Goal: Check status: Check status

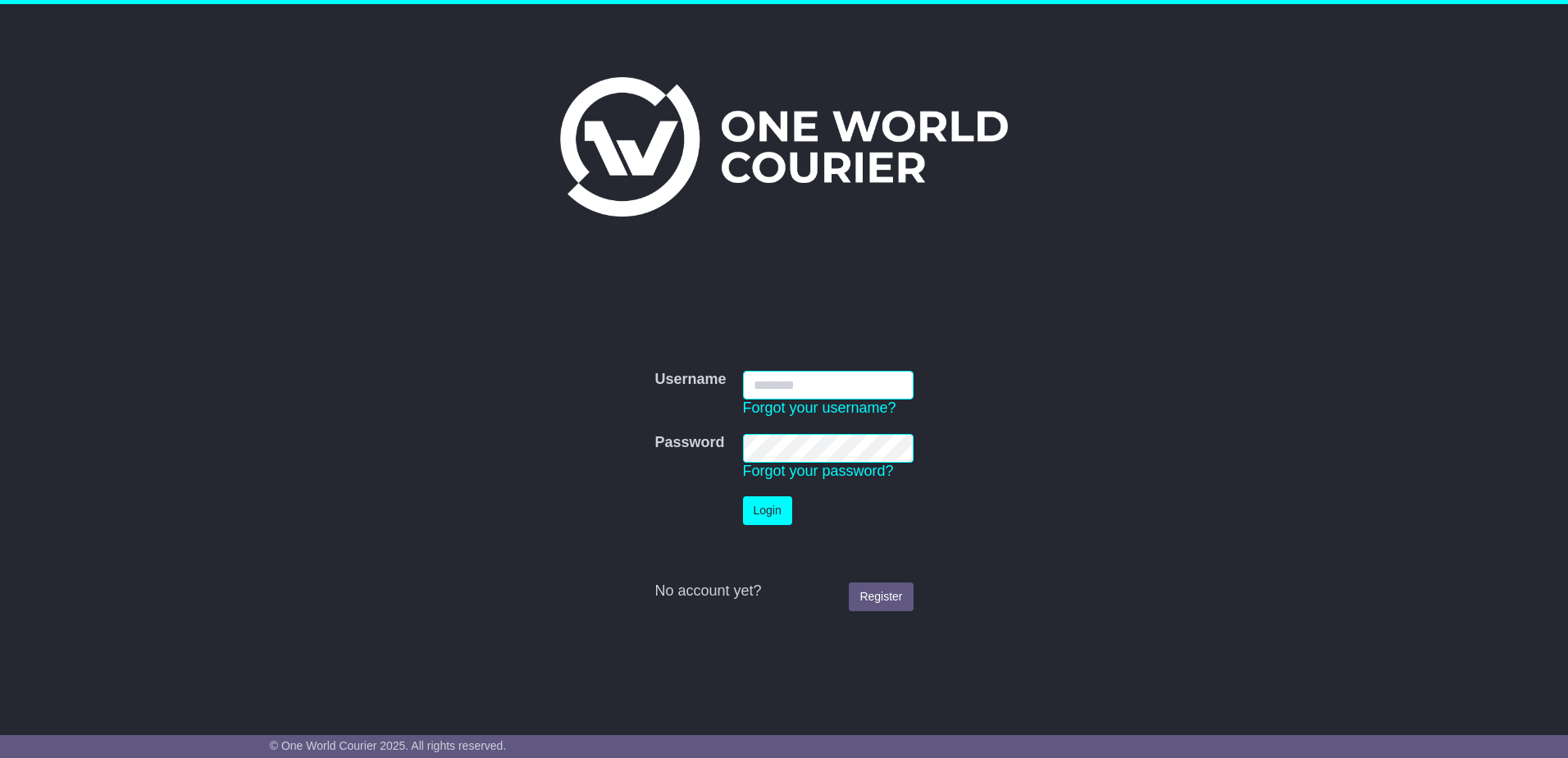
type input "**********"
click at [774, 512] on button "Login" at bounding box center [767, 511] width 49 height 29
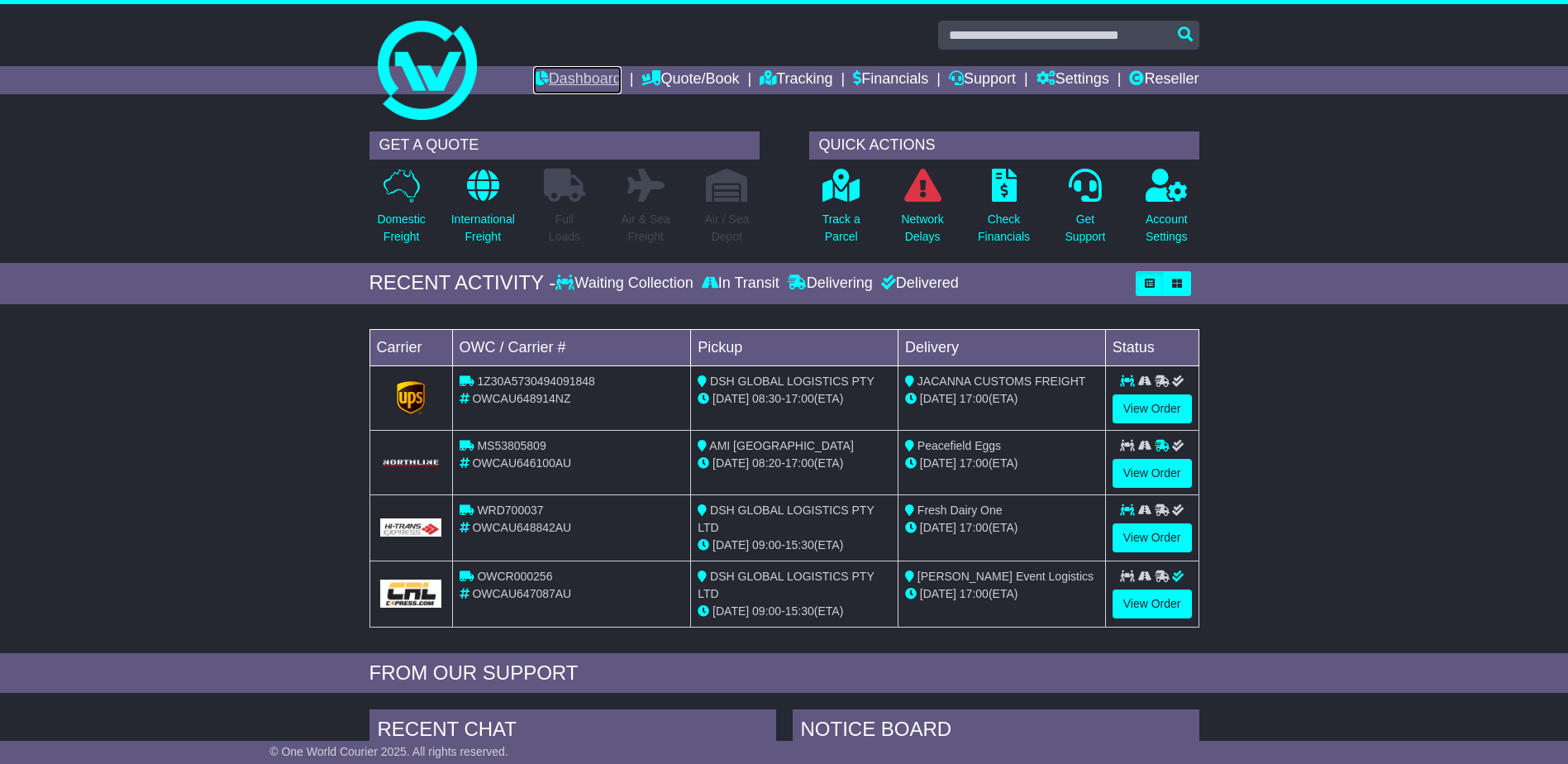
click at [598, 79] on link "Dashboard" at bounding box center [577, 80] width 88 height 28
click at [795, 79] on link "Tracking" at bounding box center [796, 80] width 72 height 28
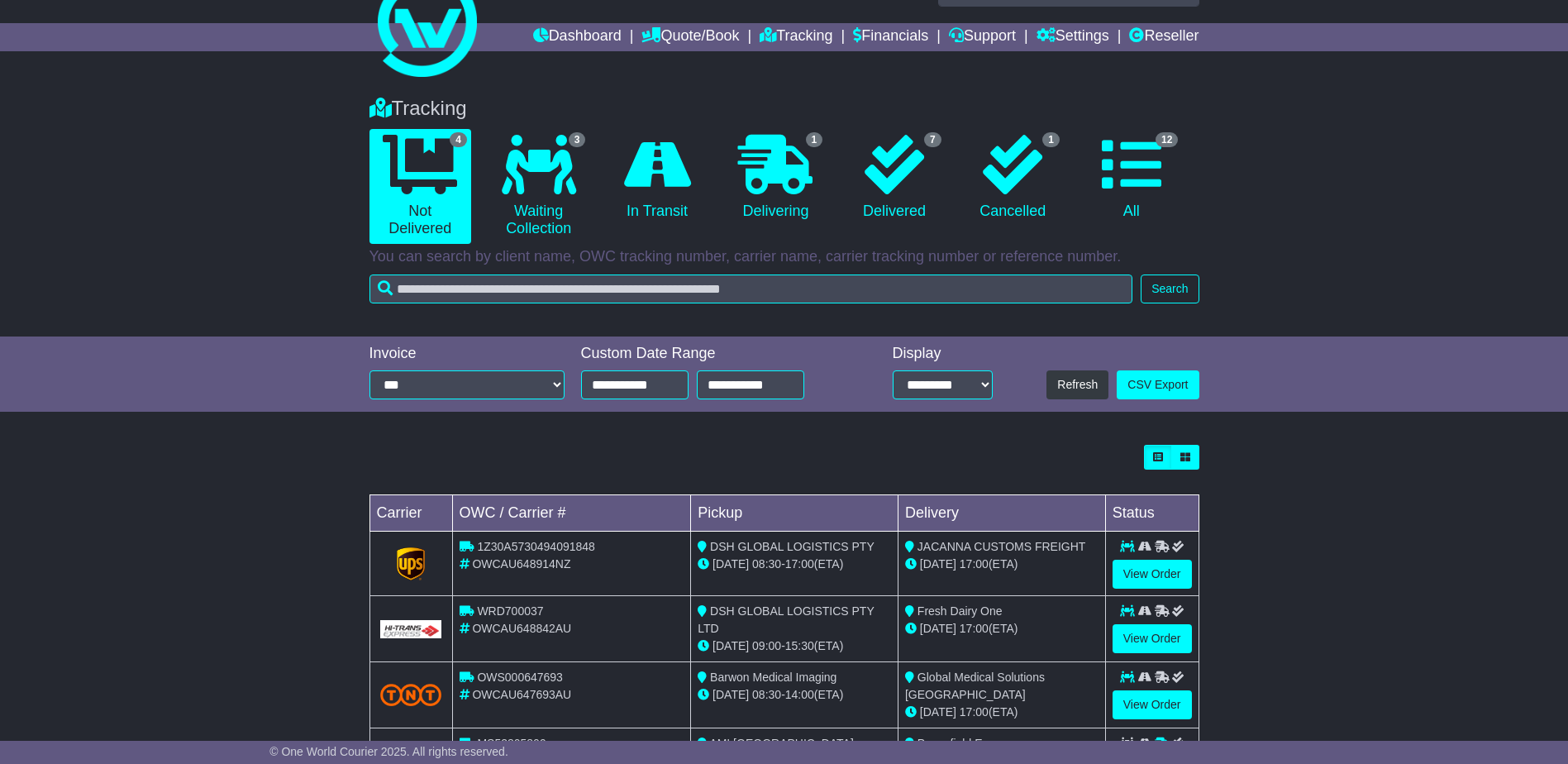
scroll to position [53, 0]
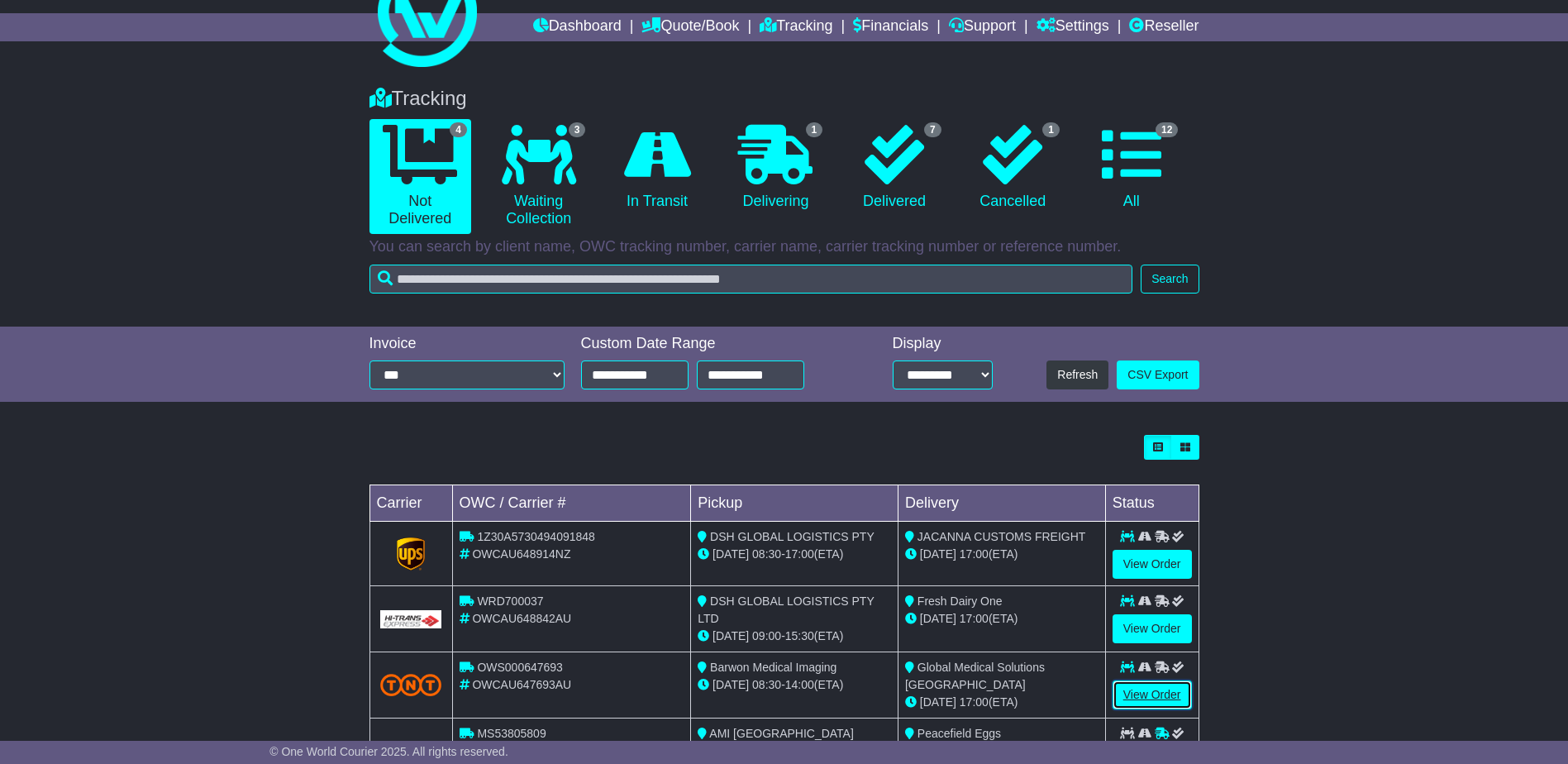
click at [1148, 691] on link "View Order" at bounding box center [1153, 695] width 80 height 29
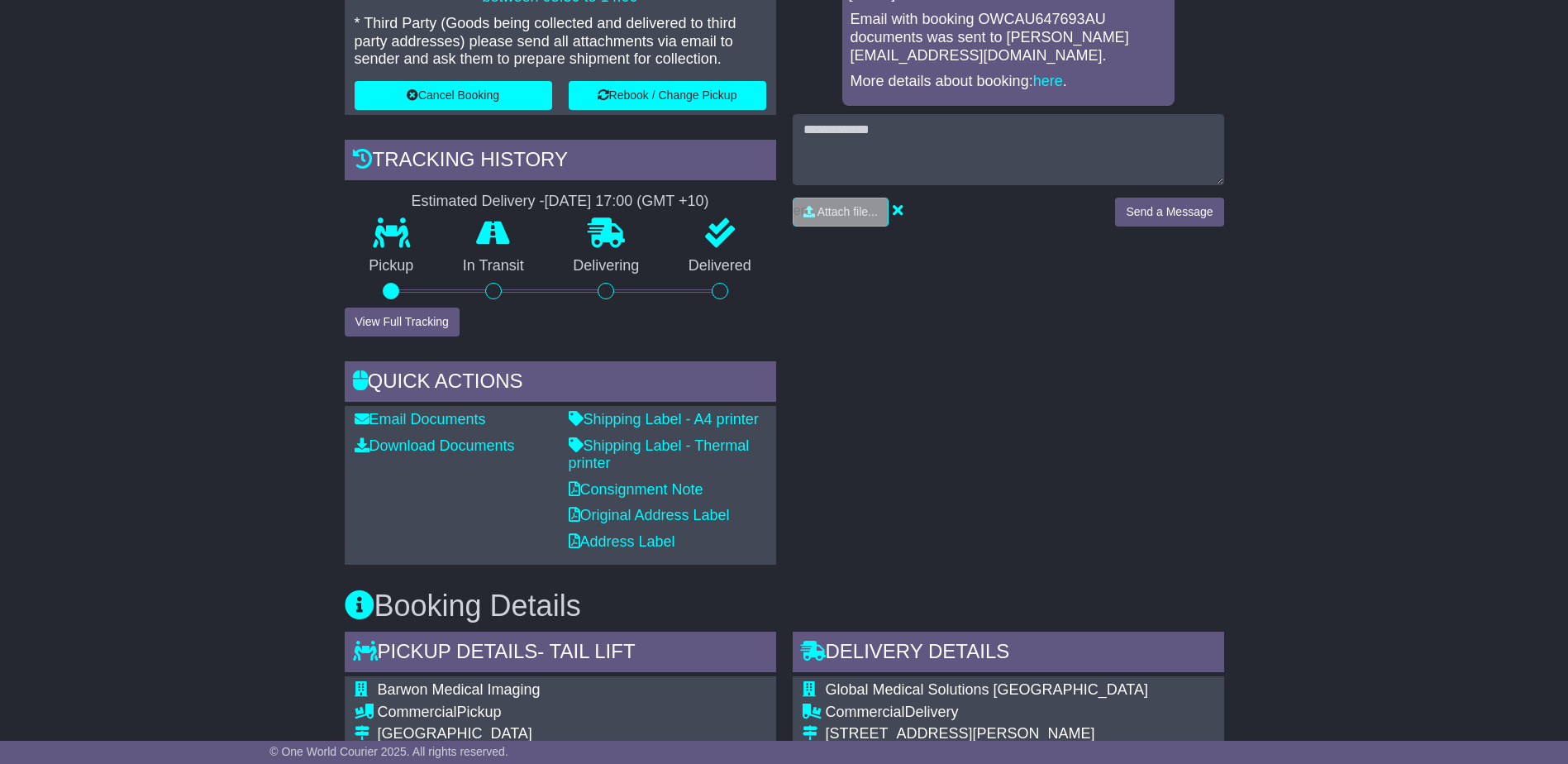
scroll to position [498, 0]
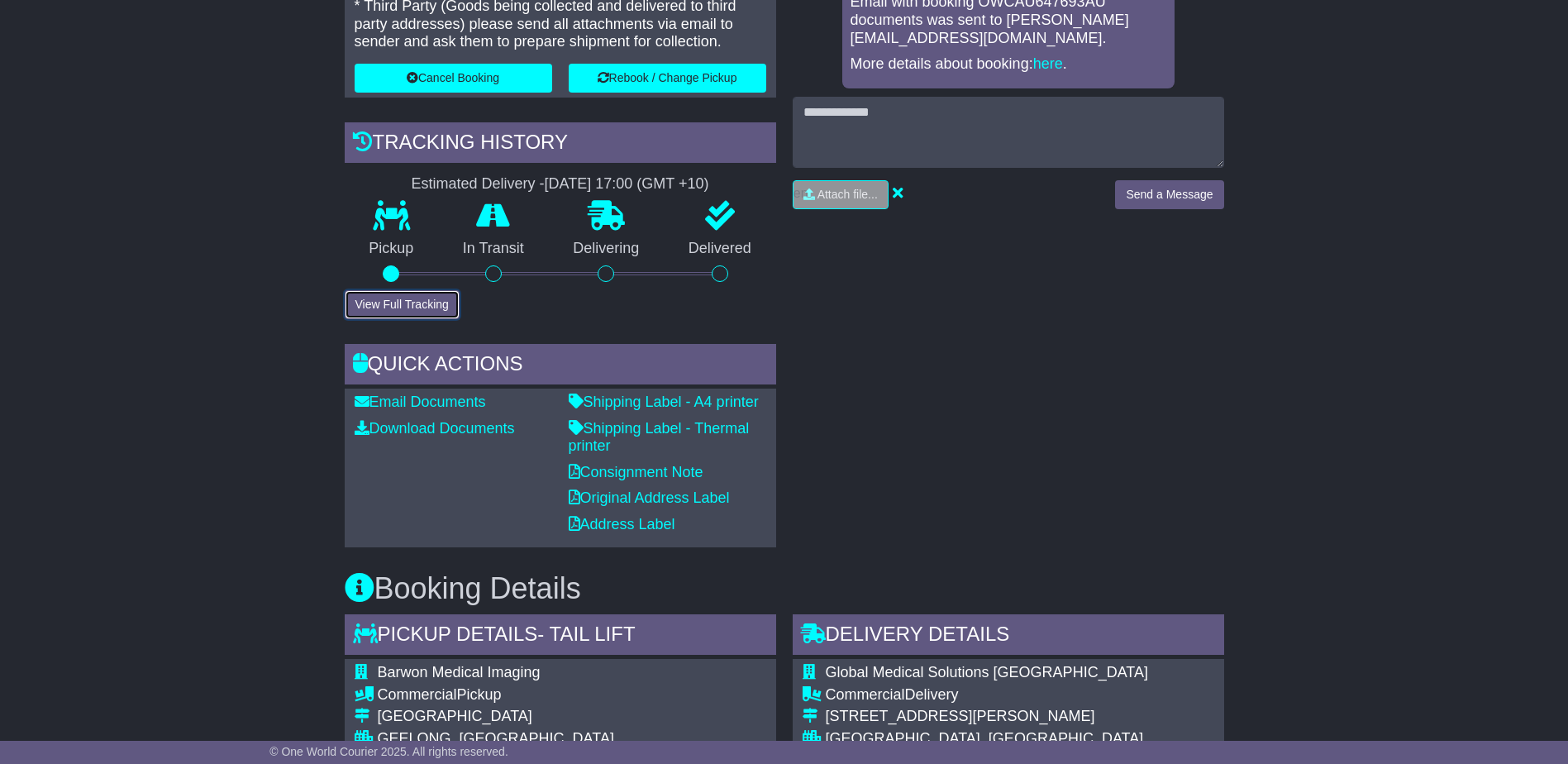
click at [415, 301] on button "View Full Tracking" at bounding box center [402, 304] width 115 height 29
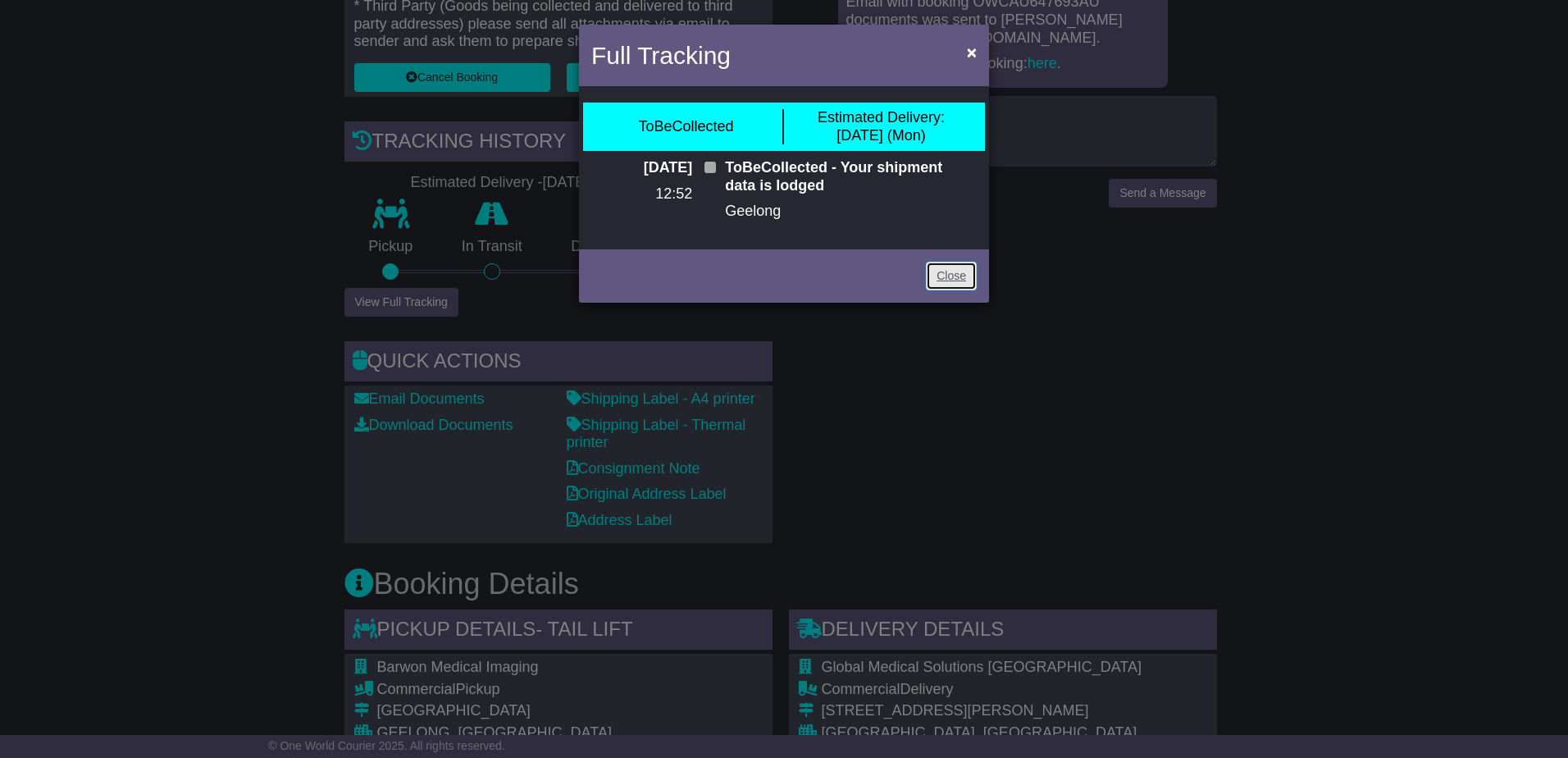
click at [959, 273] on link "Close" at bounding box center [951, 275] width 51 height 29
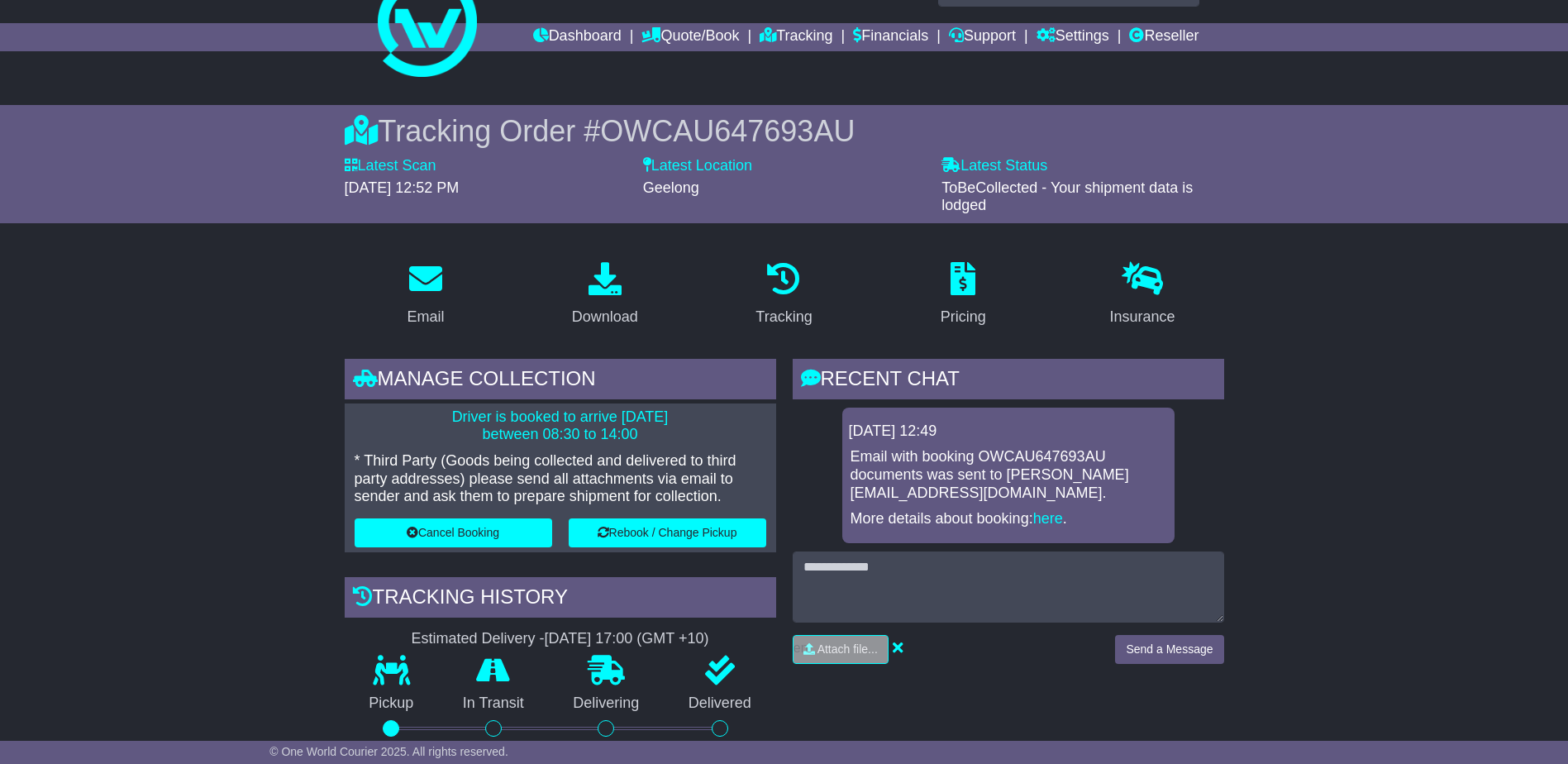
scroll to position [0, 0]
